Goal: Task Accomplishment & Management: Manage account settings

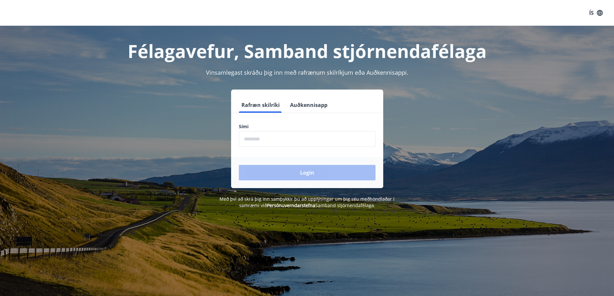
click at [269, 139] on input "phone" at bounding box center [307, 139] width 137 height 16
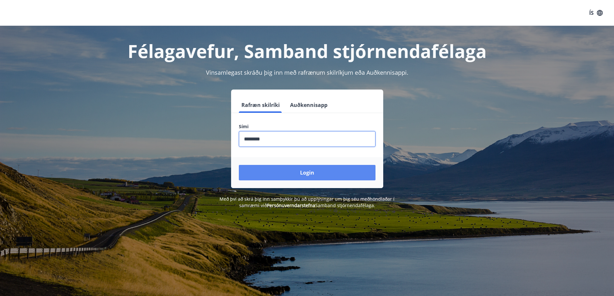
type input "********"
click at [311, 172] on button "Login" at bounding box center [307, 172] width 137 height 15
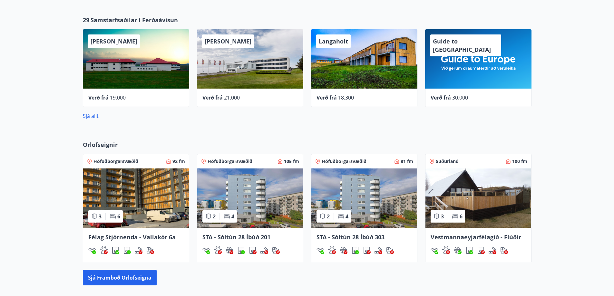
scroll to position [323, 0]
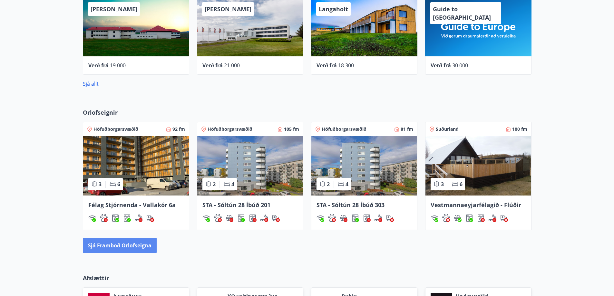
click at [106, 244] on button "Sjá framboð orlofseigna" at bounding box center [120, 245] width 74 height 15
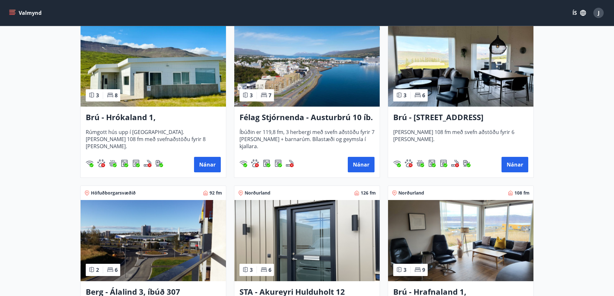
scroll to position [129, 0]
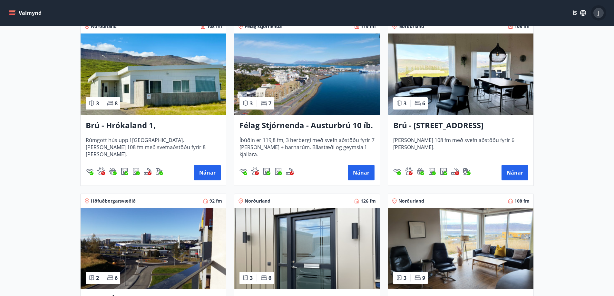
click at [600, 15] on div "J" at bounding box center [599, 13] width 10 height 10
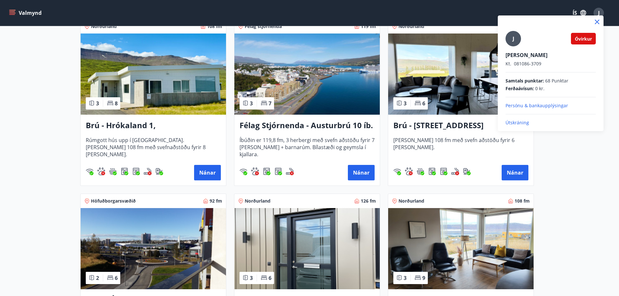
click at [513, 39] on span "J" at bounding box center [514, 38] width 2 height 7
click at [513, 47] on input "J" at bounding box center [550, 50] width 88 height 7
click at [598, 21] on icon at bounding box center [597, 22] width 8 height 8
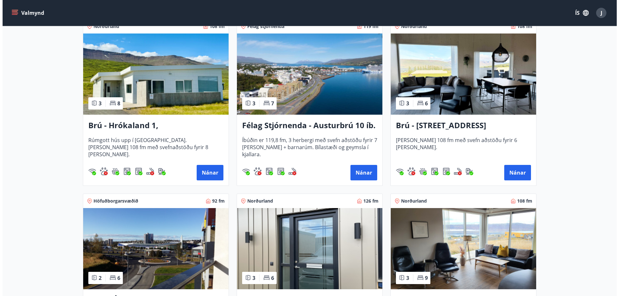
scroll to position [0, 0]
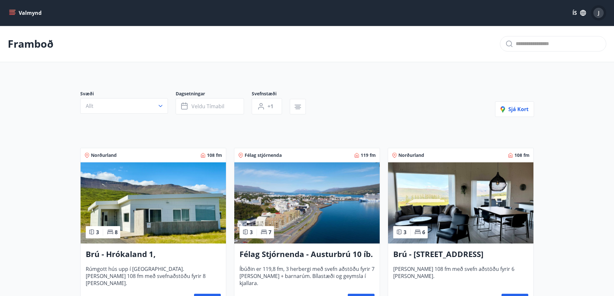
click at [599, 13] on span "J" at bounding box center [599, 12] width 2 height 7
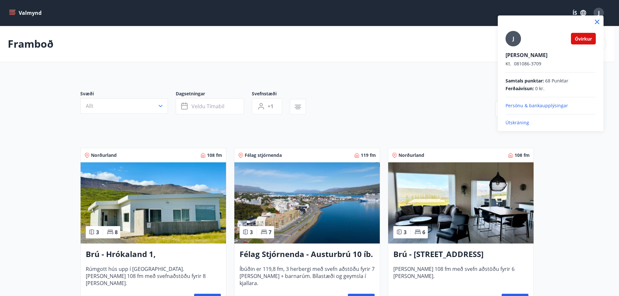
click at [515, 125] on p "Útskráning" at bounding box center [551, 123] width 90 height 6
